Goal: Transaction & Acquisition: Purchase product/service

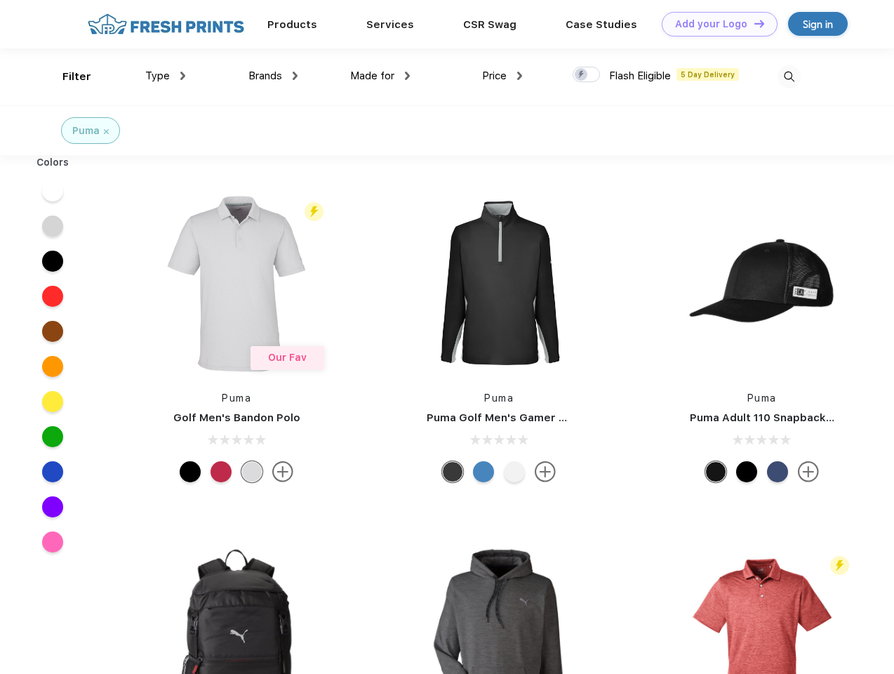
click at [714, 24] on link "Add your Logo Design Tool" at bounding box center [720, 24] width 116 height 25
click at [0, 0] on div "Design Tool" at bounding box center [0, 0] width 0 height 0
click at [753, 23] on link "Add your Logo Design Tool" at bounding box center [720, 24] width 116 height 25
click at [67, 76] on div "Filter" at bounding box center [76, 77] width 29 height 16
click at [166, 76] on span "Type" at bounding box center [157, 75] width 25 height 13
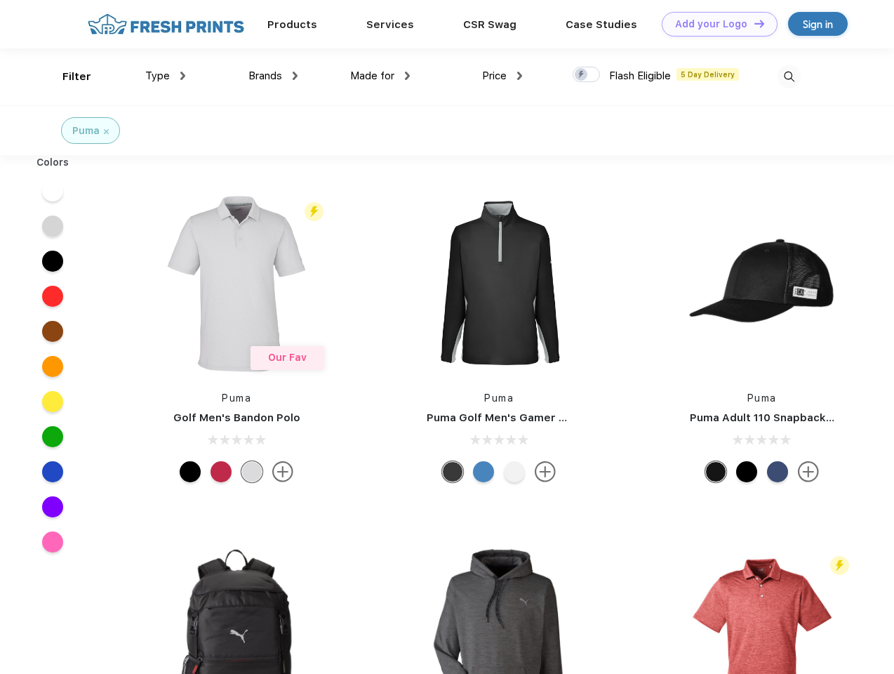
click at [273, 76] on span "Brands" at bounding box center [265, 75] width 34 height 13
click at [380, 76] on span "Made for" at bounding box center [372, 75] width 44 height 13
click at [502, 76] on span "Price" at bounding box center [494, 75] width 25 height 13
click at [587, 75] on div at bounding box center [586, 74] width 27 height 15
click at [582, 75] on input "checkbox" at bounding box center [577, 70] width 9 height 9
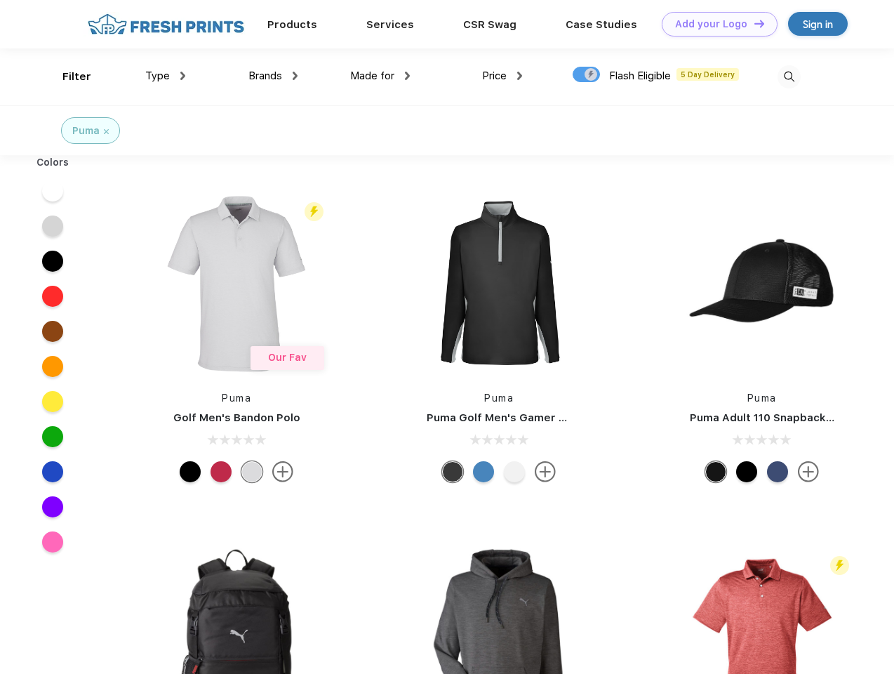
click at [789, 76] on img at bounding box center [789, 76] width 23 height 23
